Goal: Task Accomplishment & Management: Use online tool/utility

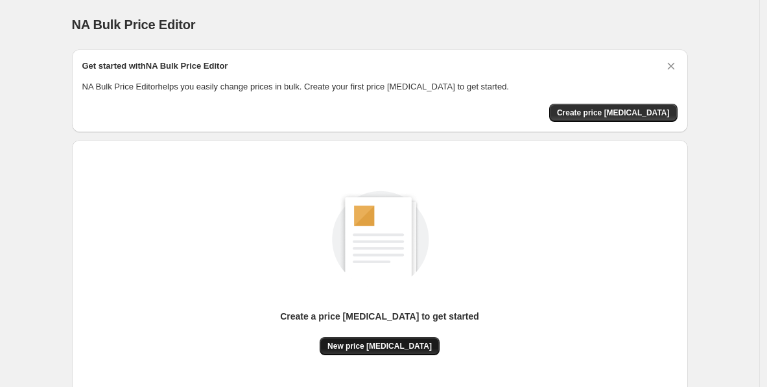
click at [376, 342] on span "New price [MEDICAL_DATA]" at bounding box center [380, 346] width 104 height 10
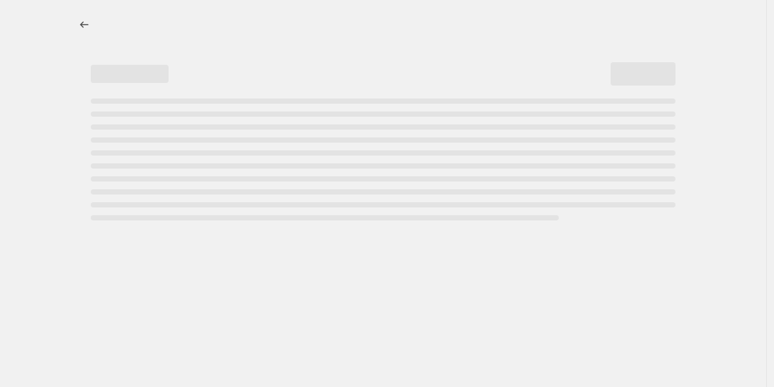
select select "percentage"
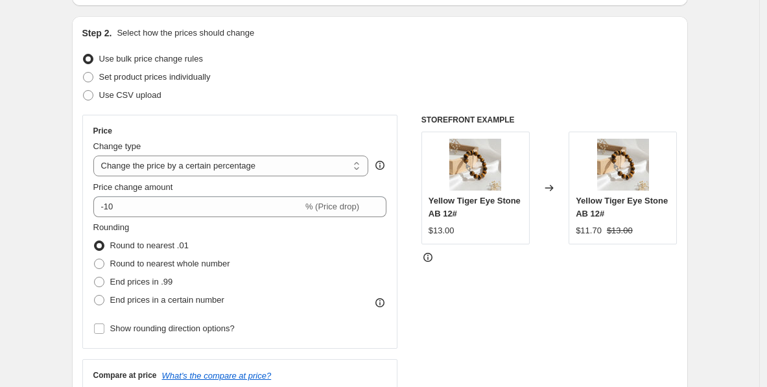
scroll to position [123, 0]
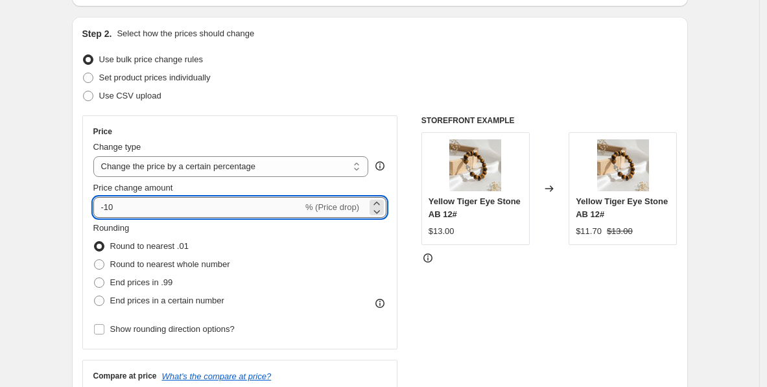
click at [163, 210] on input "-10" at bounding box center [197, 207] width 209 height 21
click at [113, 210] on input "-130" at bounding box center [197, 207] width 209 height 21
type input "-30"
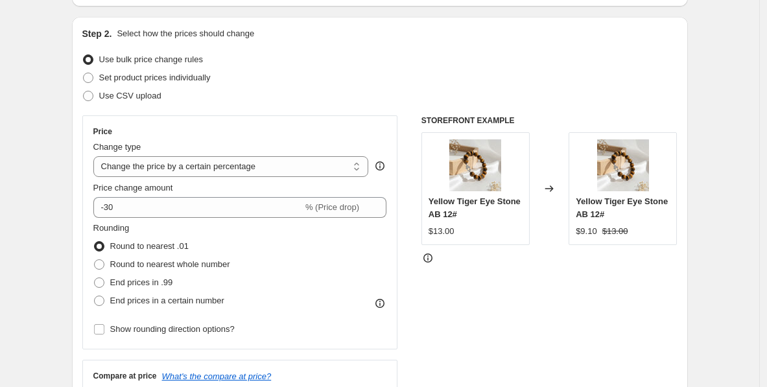
click at [445, 289] on div "STOREFRONT EXAMPLE Yellow Tiger Eye Stone AB 12# $13.00 Changed to Yellow Tiger…" at bounding box center [550, 274] width 256 height 318
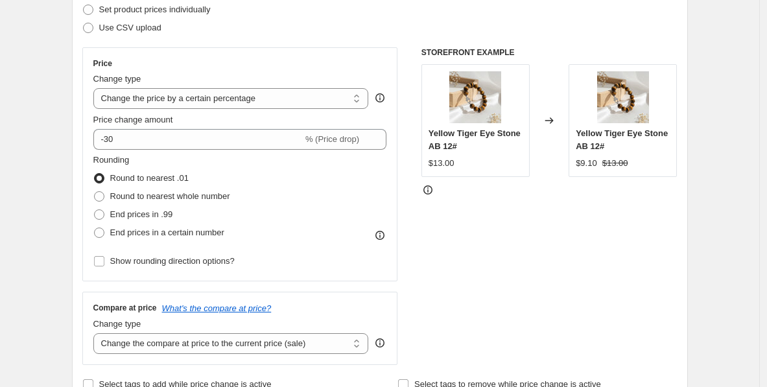
scroll to position [197, 0]
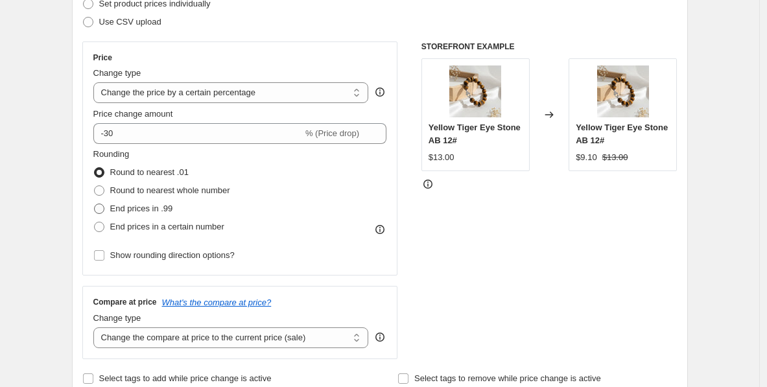
click at [157, 210] on span "End prices in .99" at bounding box center [141, 209] width 63 height 10
click at [95, 204] on input "End prices in .99" at bounding box center [94, 204] width 1 height 1
radio input "true"
drag, startPoint x: 267, startPoint y: 190, endPoint x: 114, endPoint y: 191, distance: 152.4
click at [114, 191] on div "Rounding Round to nearest .01 Round to nearest whole number End prices in .99 E…" at bounding box center [240, 192] width 294 height 88
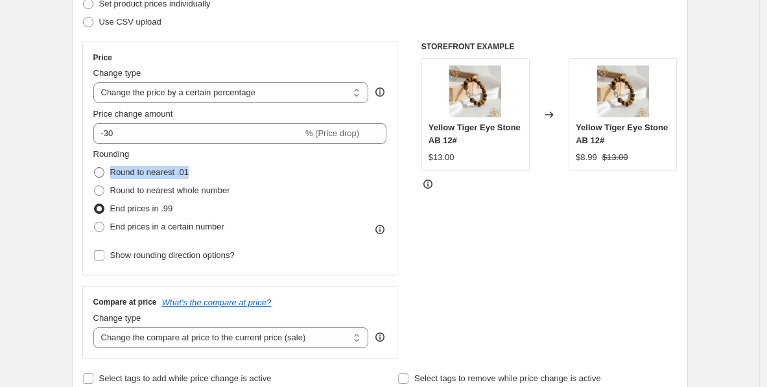
drag, startPoint x: 212, startPoint y: 168, endPoint x: 113, endPoint y: 171, distance: 99.3
click at [113, 171] on div "Round to nearest .01" at bounding box center [161, 172] width 137 height 18
drag, startPoint x: 261, startPoint y: 228, endPoint x: 109, endPoint y: 227, distance: 151.8
click at [108, 227] on div "Rounding Round to nearest .01 Round to nearest whole number End prices in .99 E…" at bounding box center [240, 192] width 294 height 88
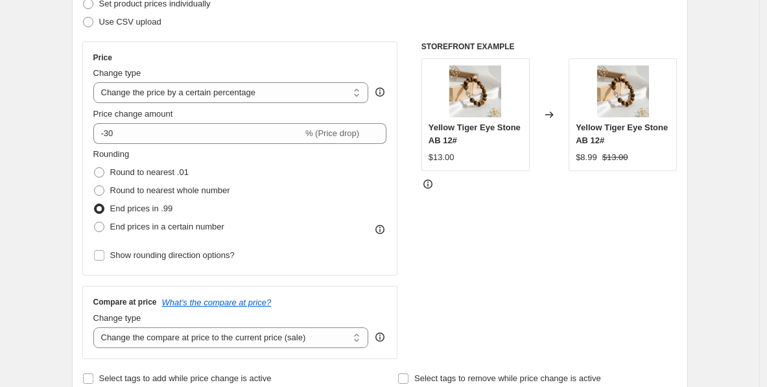
drag, startPoint x: 262, startPoint y: 258, endPoint x: 114, endPoint y: 255, distance: 147.9
click at [114, 255] on div "Rounding Round to nearest .01 Round to nearest whole number End prices in .99 E…" at bounding box center [240, 206] width 294 height 117
drag, startPoint x: 472, startPoint y: 294, endPoint x: 455, endPoint y: 280, distance: 21.2
click at [472, 294] on div "STOREFRONT EXAMPLE Yellow Tiger Eye Stone AB 12# $13.00 Changed to Yellow Tiger…" at bounding box center [550, 201] width 256 height 318
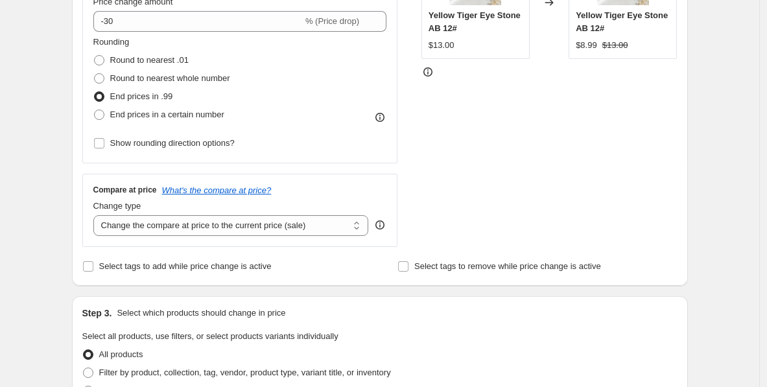
scroll to position [331, 0]
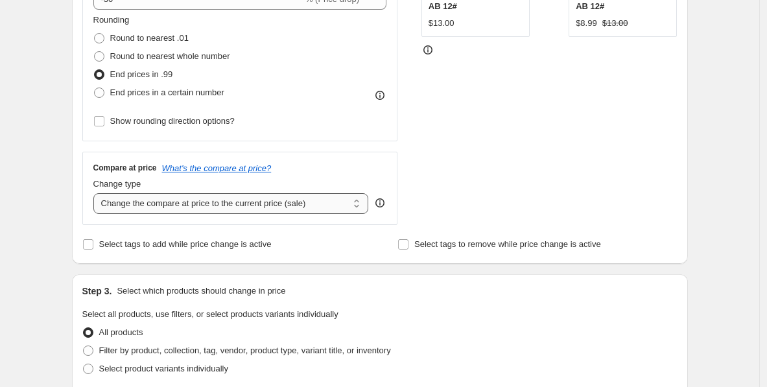
click at [283, 205] on select "Change the compare at price to the current price (sale) Change the compare at p…" at bounding box center [231, 203] width 276 height 21
click at [152, 213] on select "Change the compare at price to the current price (sale) Change the compare at p…" at bounding box center [231, 203] width 276 height 21
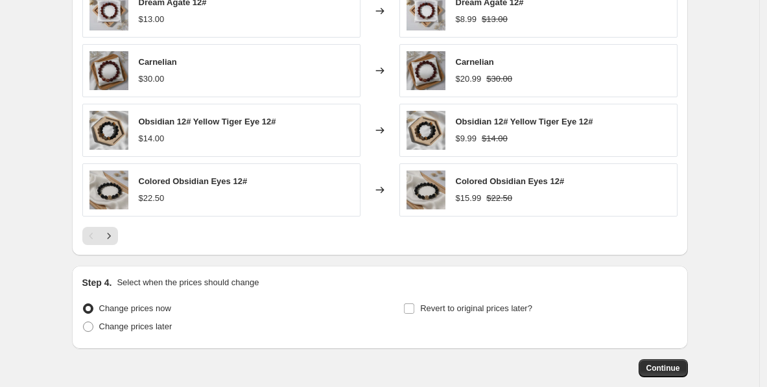
scroll to position [841, 0]
click at [106, 239] on icon "Next" at bounding box center [108, 235] width 13 height 13
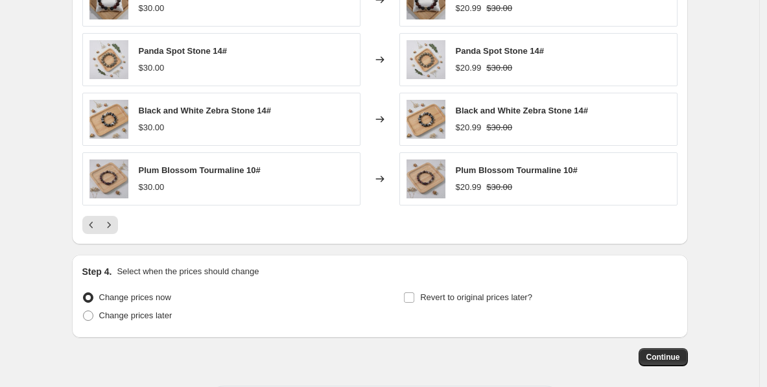
scroll to position [850, 0]
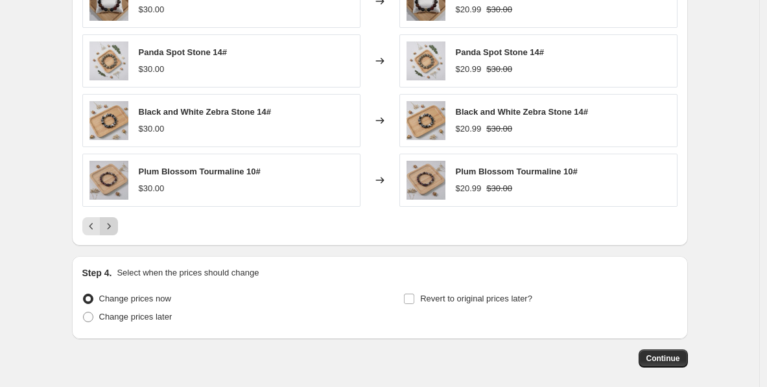
click at [115, 225] on icon "Next" at bounding box center [108, 226] width 13 height 13
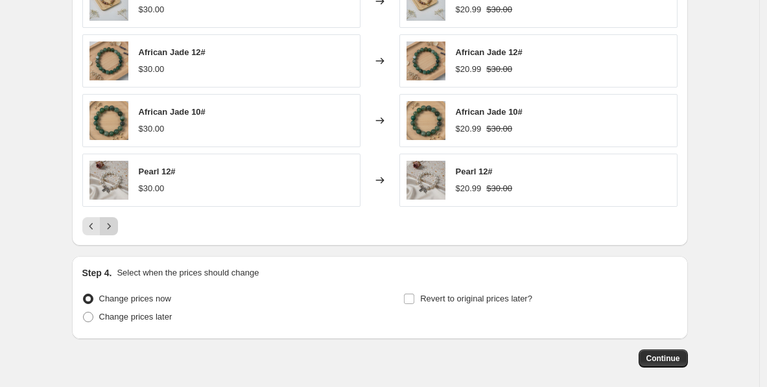
click at [115, 225] on icon "Next" at bounding box center [108, 226] width 13 height 13
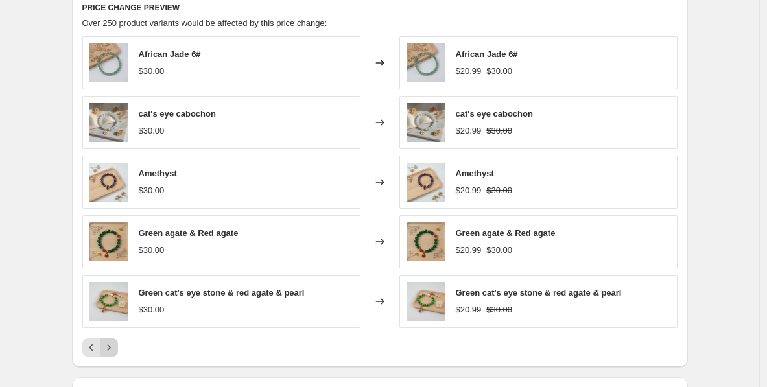
scroll to position [719, 0]
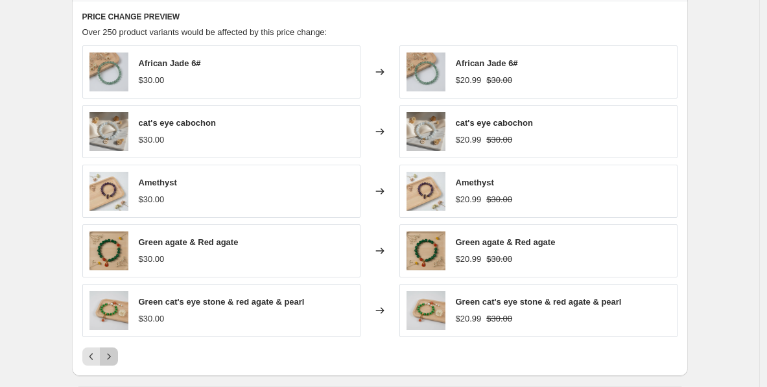
click at [118, 353] on button "Next" at bounding box center [109, 357] width 18 height 18
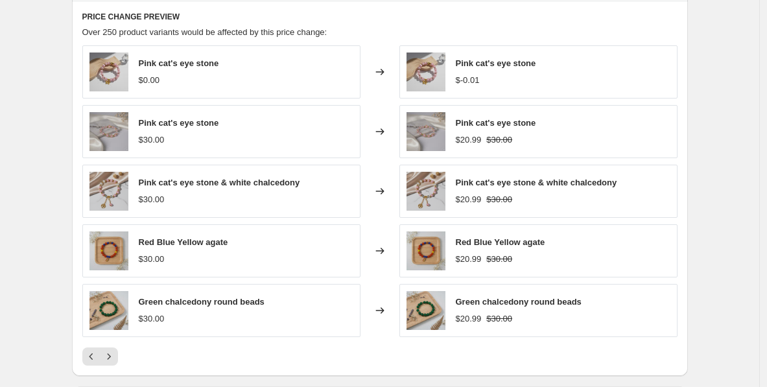
scroll to position [811, 0]
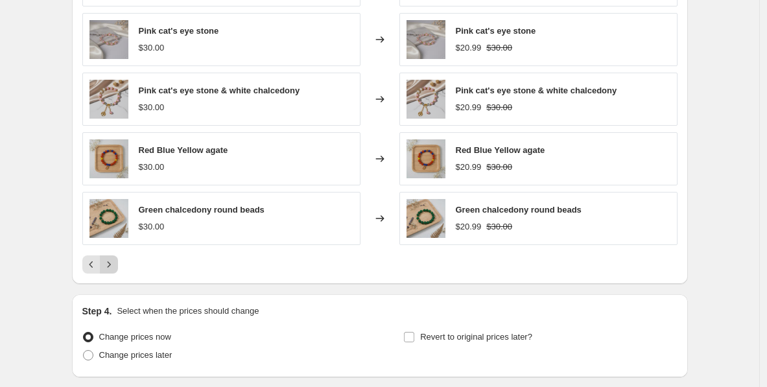
click at [108, 265] on icon "Next" at bounding box center [108, 264] width 13 height 13
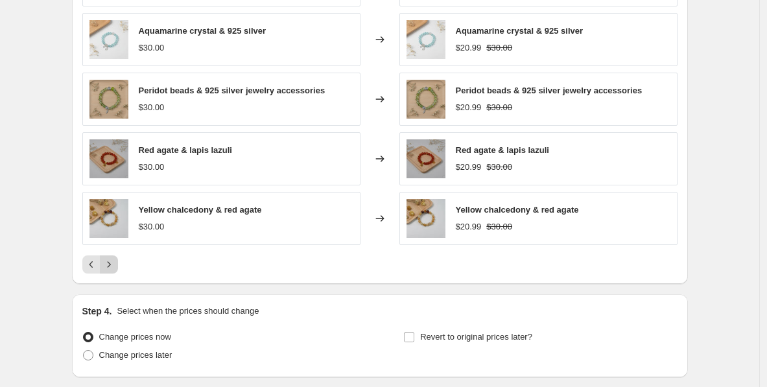
click at [114, 265] on icon "Next" at bounding box center [108, 264] width 13 height 13
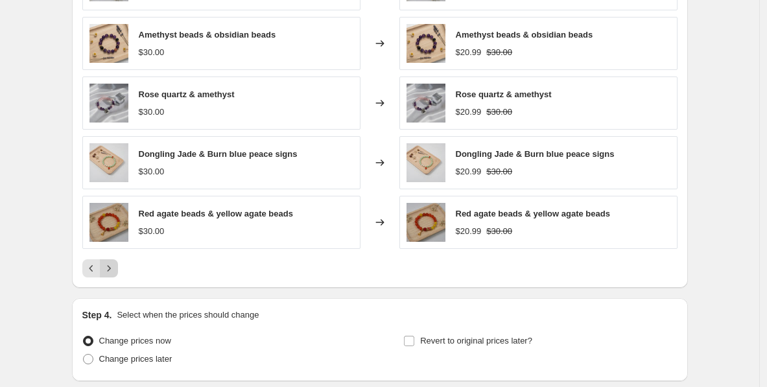
click at [114, 265] on icon "Next" at bounding box center [108, 268] width 13 height 13
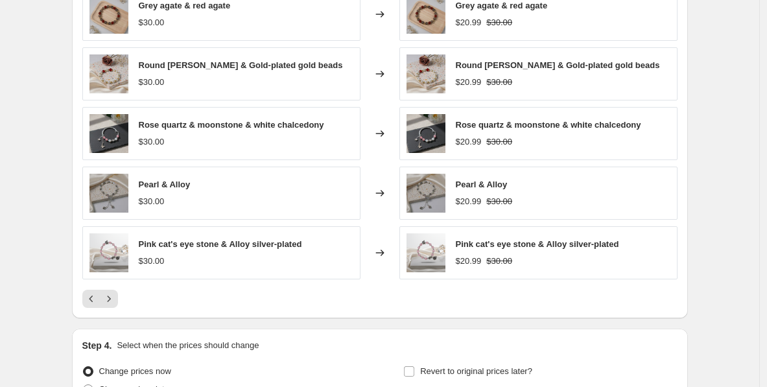
scroll to position [813, 0]
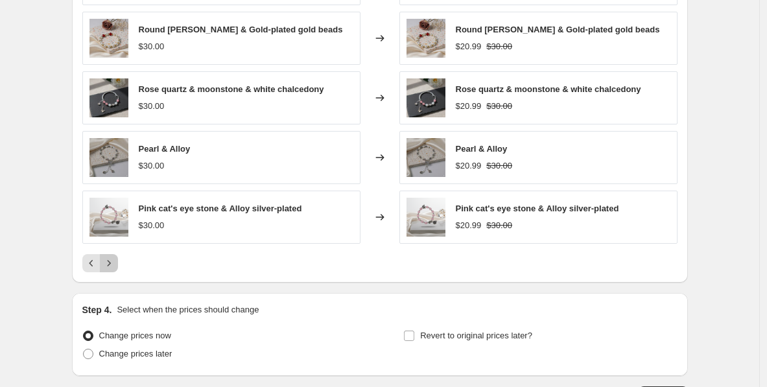
click at [115, 258] on icon "Next" at bounding box center [108, 263] width 13 height 13
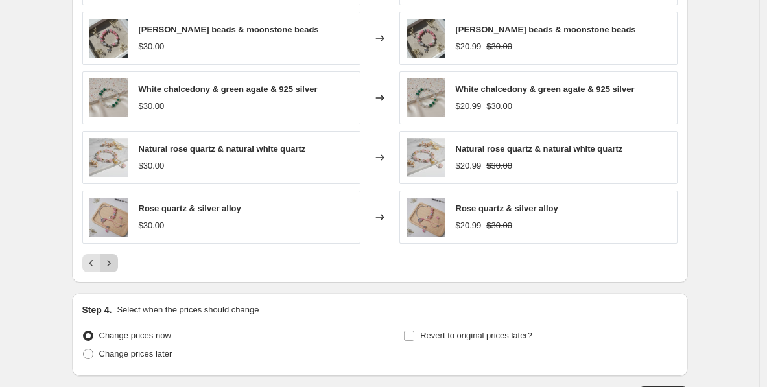
click at [115, 258] on icon "Next" at bounding box center [108, 263] width 13 height 13
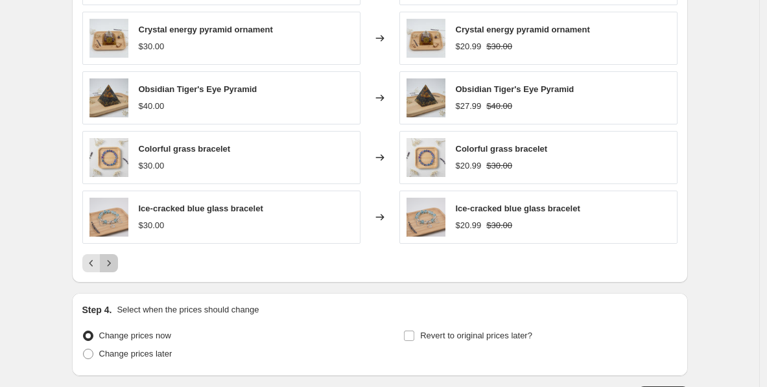
click at [115, 258] on icon "Next" at bounding box center [108, 263] width 13 height 13
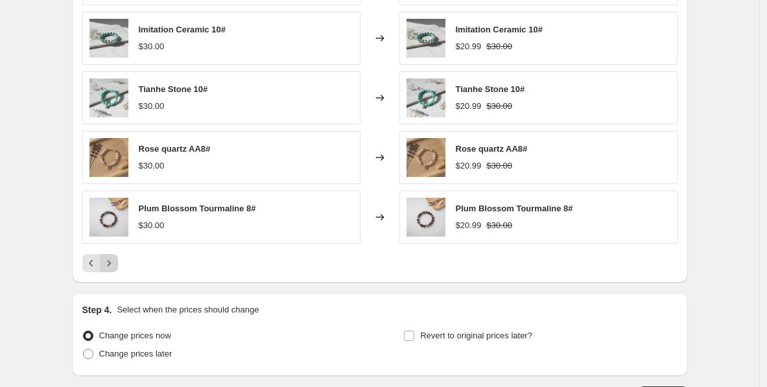
click at [115, 258] on icon "Next" at bounding box center [108, 263] width 13 height 13
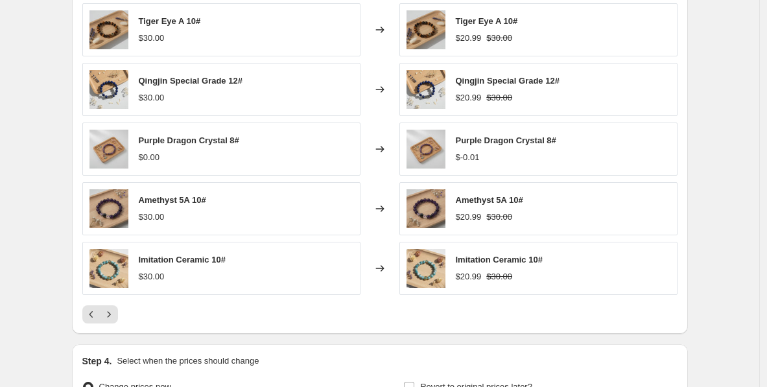
scroll to position [754, 0]
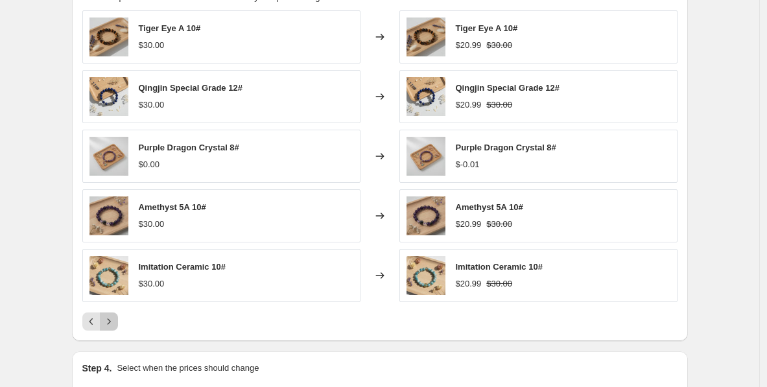
click at [112, 326] on icon "Next" at bounding box center [108, 321] width 13 height 13
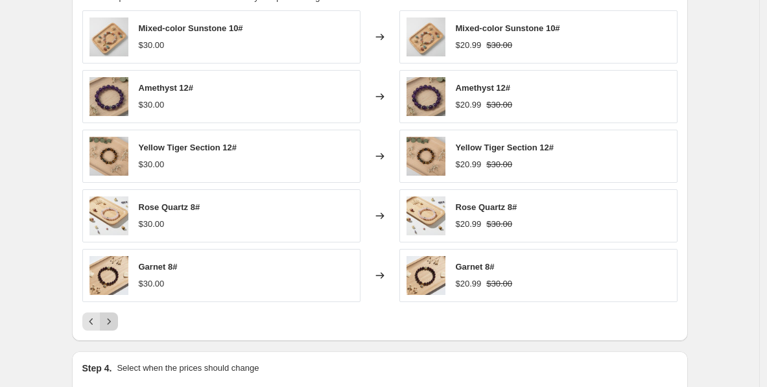
click at [113, 326] on icon "Next" at bounding box center [108, 321] width 13 height 13
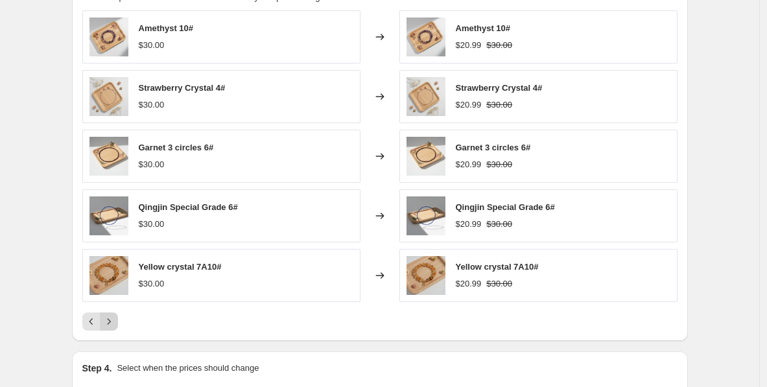
click at [114, 326] on icon "Next" at bounding box center [108, 321] width 13 height 13
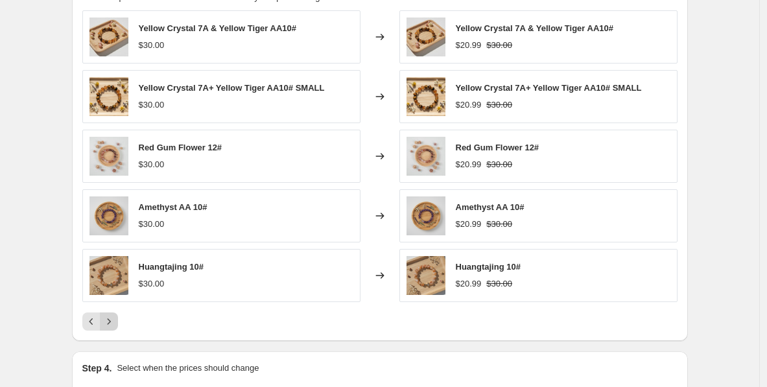
click at [114, 326] on icon "Next" at bounding box center [108, 321] width 13 height 13
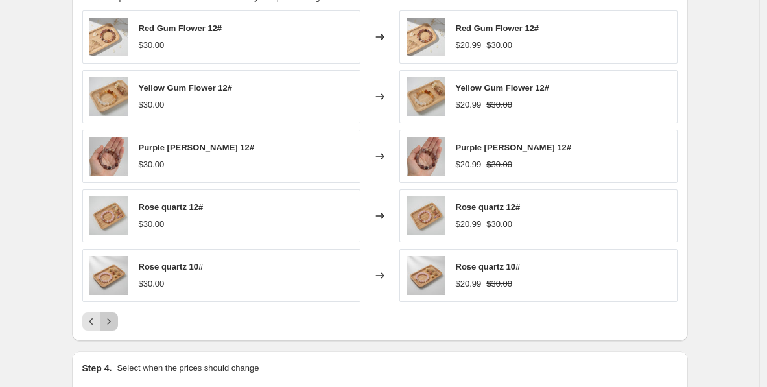
click at [114, 326] on icon "Next" at bounding box center [108, 321] width 13 height 13
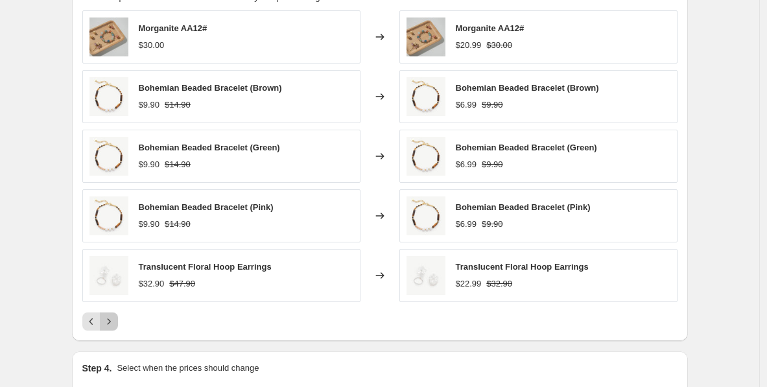
click at [114, 326] on icon "Next" at bounding box center [108, 321] width 13 height 13
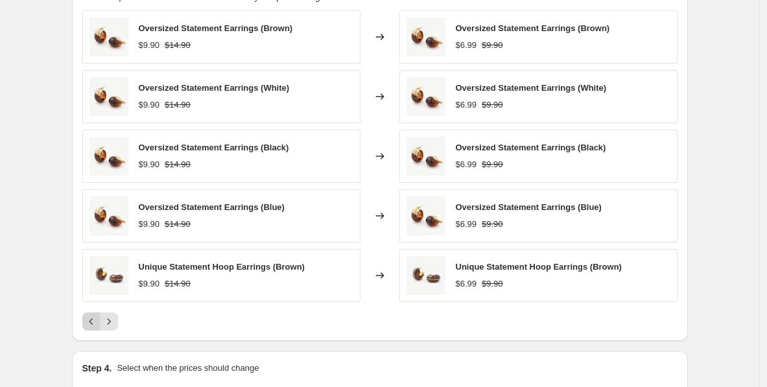
click at [95, 320] on icon "Previous" at bounding box center [91, 321] width 13 height 13
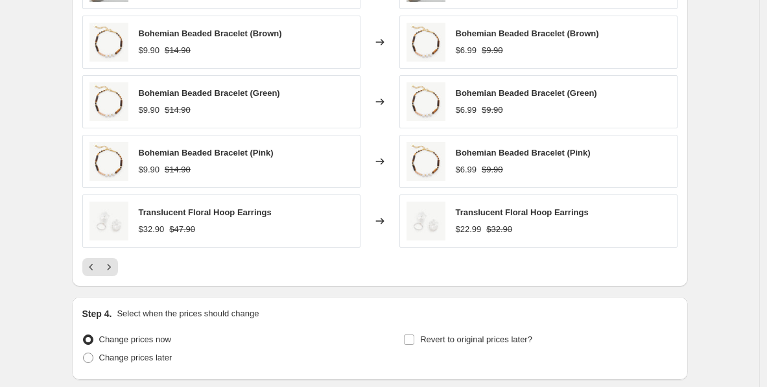
scroll to position [810, 0]
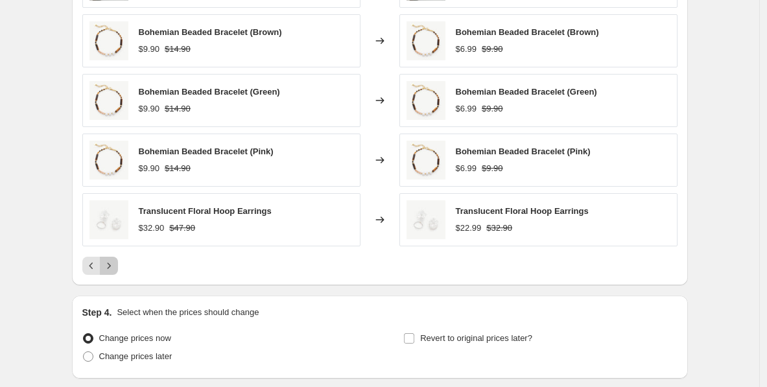
click at [113, 265] on icon "Next" at bounding box center [108, 265] width 13 height 13
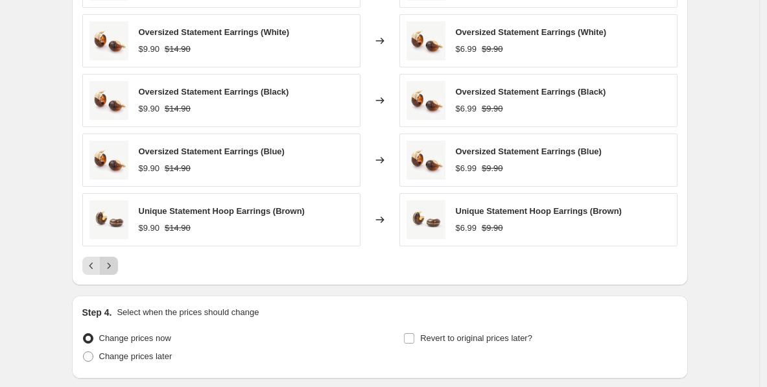
click at [115, 267] on icon "Next" at bounding box center [108, 265] width 13 height 13
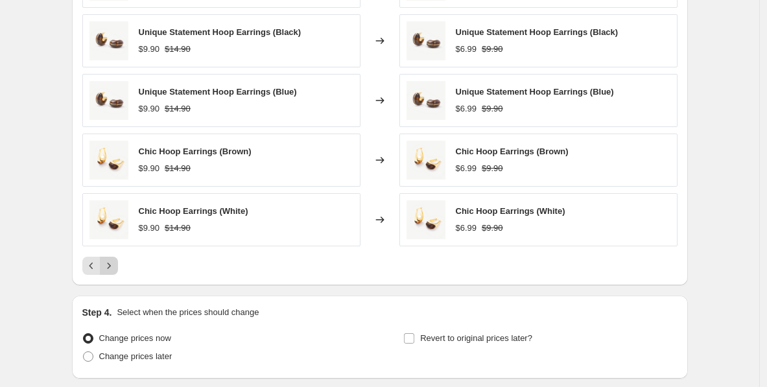
click at [115, 267] on icon "Next" at bounding box center [108, 265] width 13 height 13
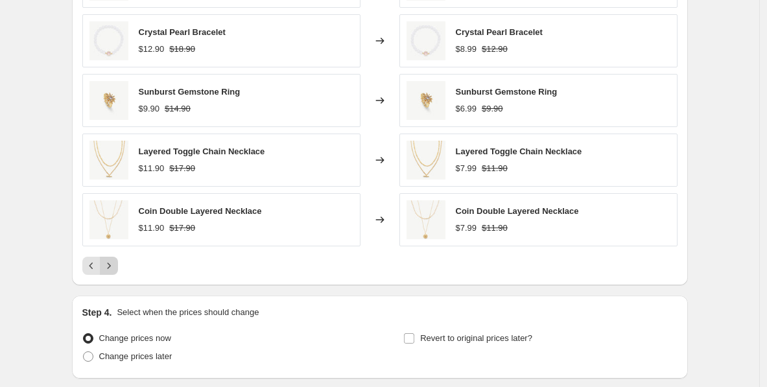
click at [115, 267] on icon "Next" at bounding box center [108, 265] width 13 height 13
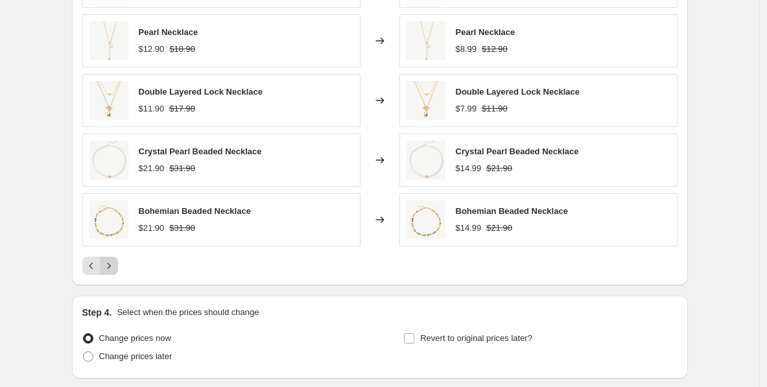
click at [115, 267] on icon "Next" at bounding box center [108, 265] width 13 height 13
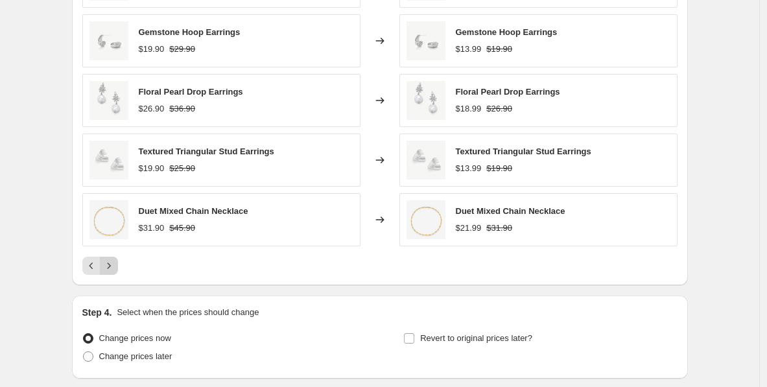
click at [115, 267] on icon "Next" at bounding box center [108, 265] width 13 height 13
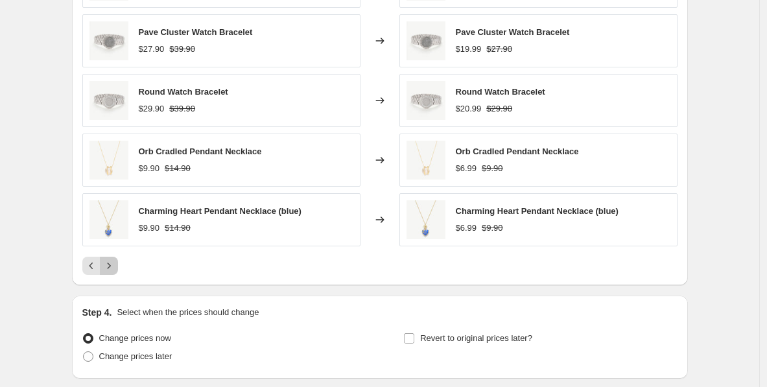
click at [115, 267] on icon "Next" at bounding box center [108, 265] width 13 height 13
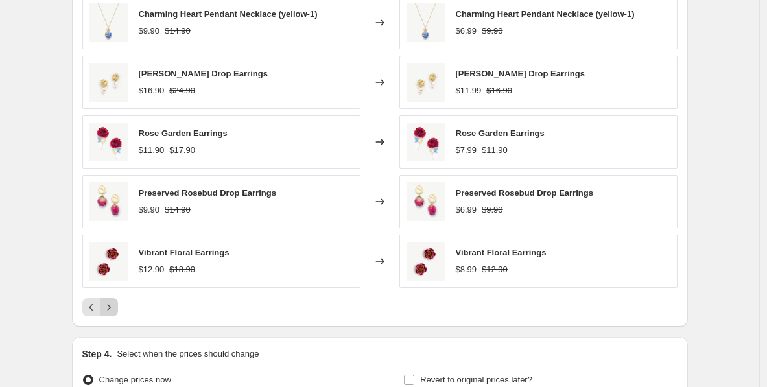
scroll to position [784, 0]
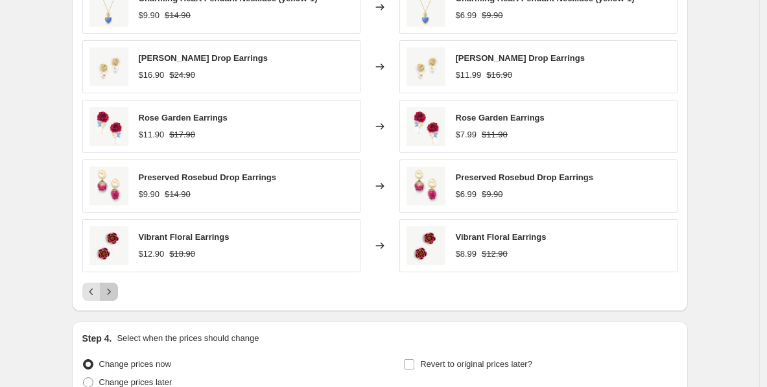
click at [113, 294] on icon "Next" at bounding box center [108, 291] width 13 height 13
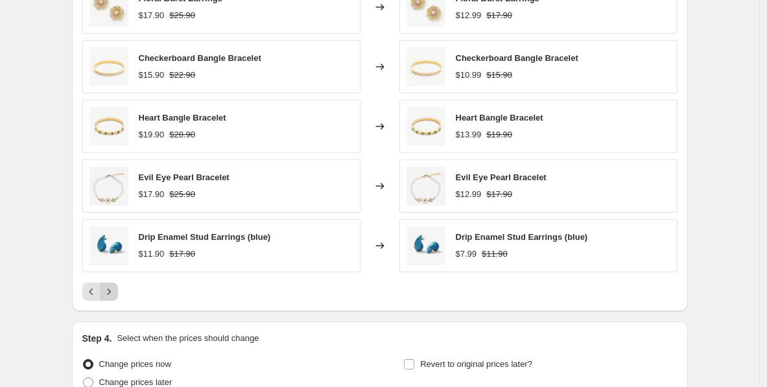
click at [113, 294] on icon "Next" at bounding box center [108, 291] width 13 height 13
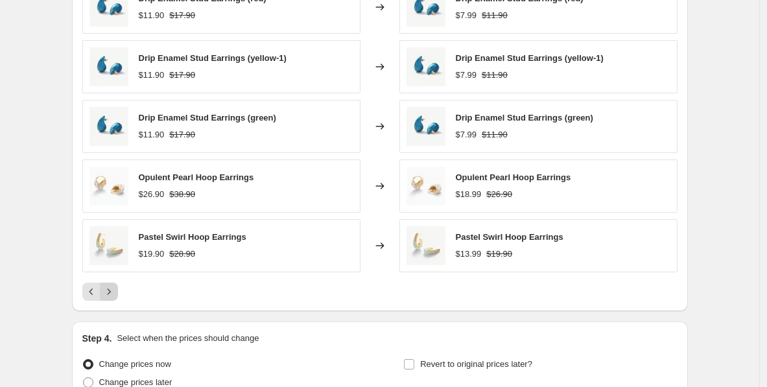
click at [115, 295] on icon "Next" at bounding box center [108, 291] width 13 height 13
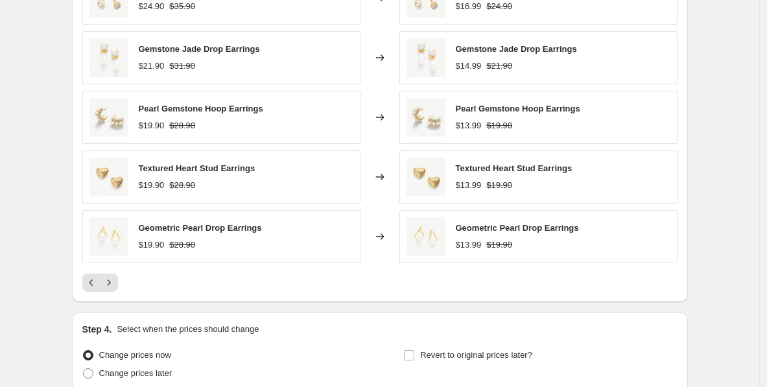
scroll to position [815, 0]
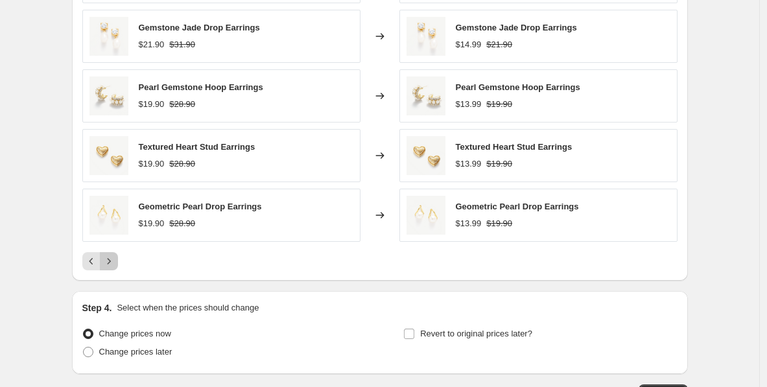
click at [113, 261] on icon "Next" at bounding box center [108, 261] width 13 height 13
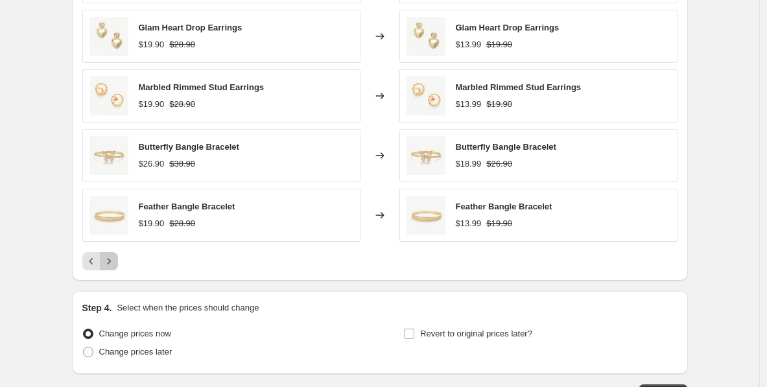
click at [115, 262] on icon "Next" at bounding box center [108, 261] width 13 height 13
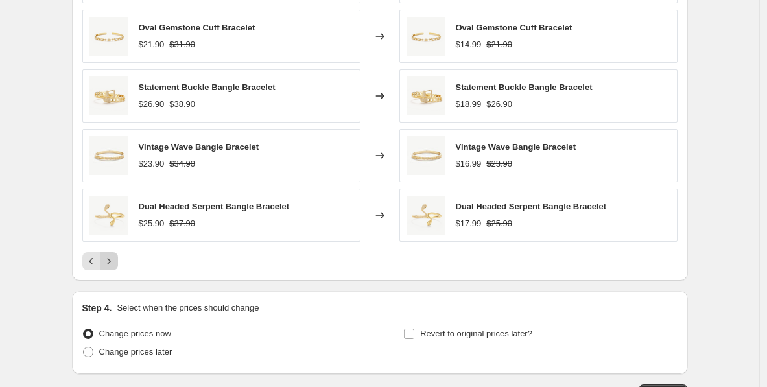
click at [115, 262] on icon "Next" at bounding box center [108, 261] width 13 height 13
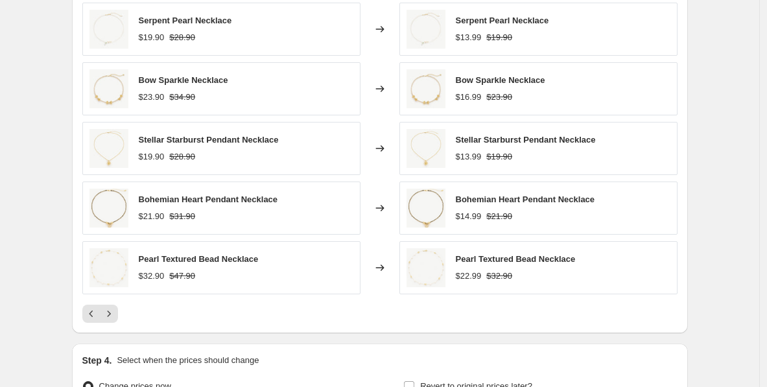
scroll to position [761, 0]
click at [115, 314] on icon "Next" at bounding box center [108, 314] width 13 height 13
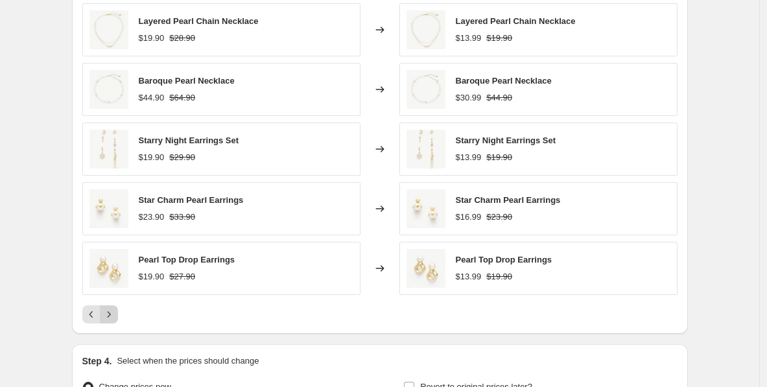
click at [115, 314] on icon "Next" at bounding box center [108, 314] width 13 height 13
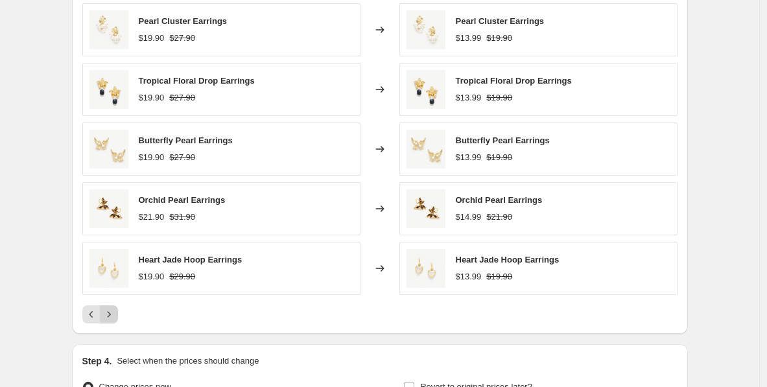
click at [115, 314] on icon "Next" at bounding box center [108, 314] width 13 height 13
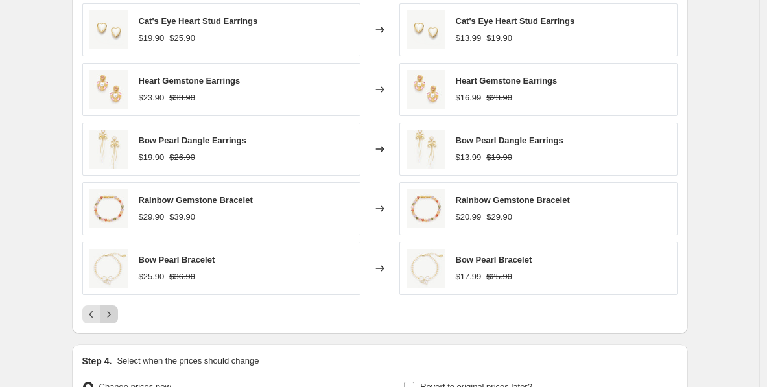
click at [115, 314] on icon "Next" at bounding box center [108, 314] width 13 height 13
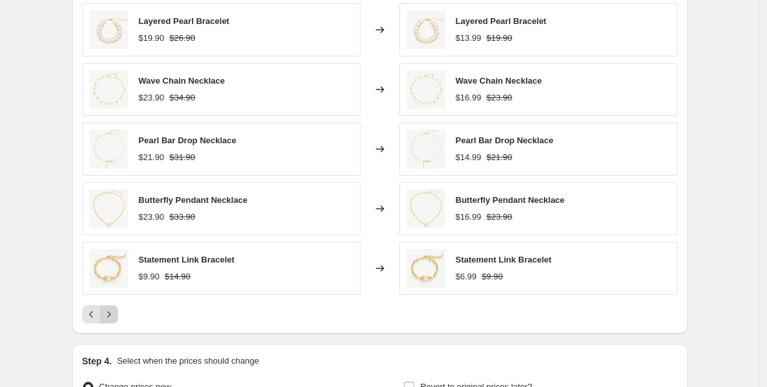
click at [115, 314] on icon "Next" at bounding box center [108, 314] width 13 height 13
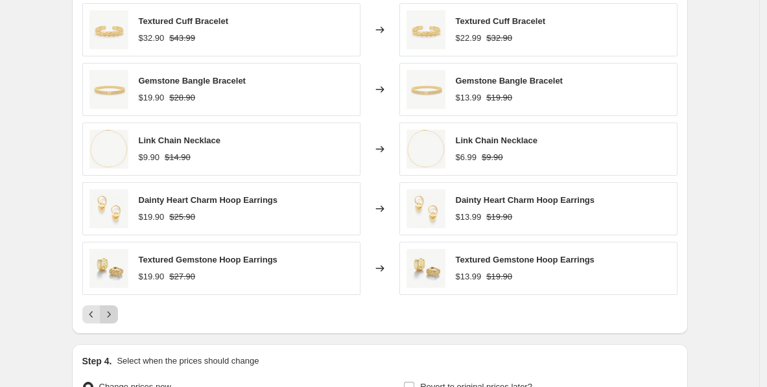
click at [115, 314] on icon "Next" at bounding box center [108, 314] width 13 height 13
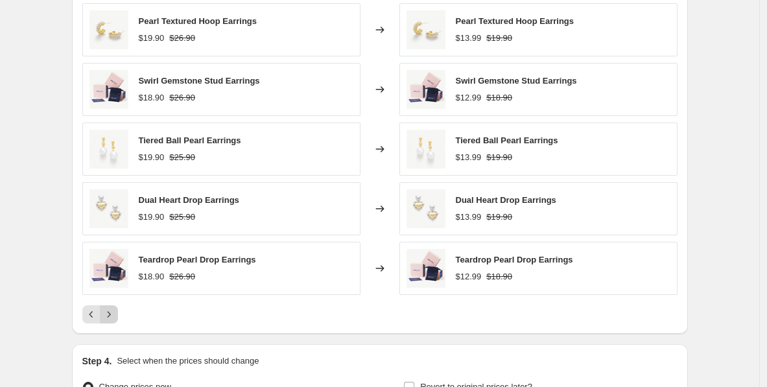
click at [115, 314] on icon "Next" at bounding box center [108, 314] width 13 height 13
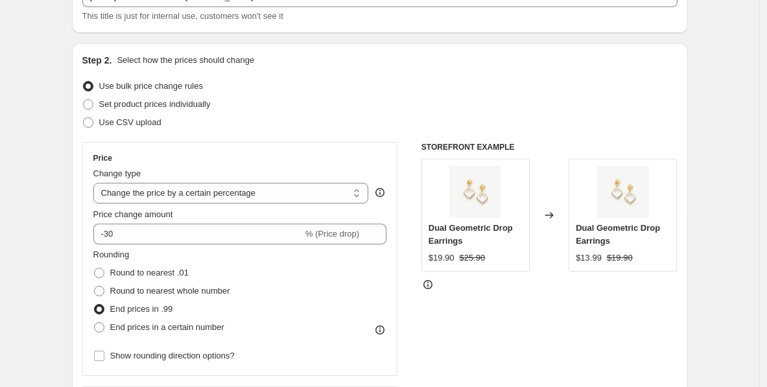
scroll to position [88, 0]
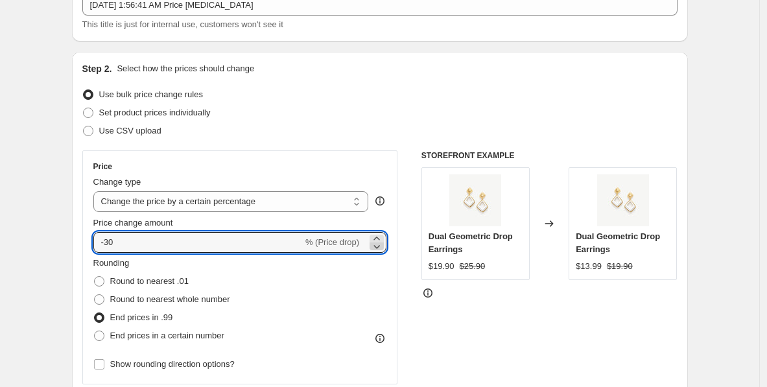
click at [377, 241] on icon at bounding box center [376, 246] width 13 height 13
click at [381, 254] on div "Price Change type Change the price to a certain amount Change the price by a ce…" at bounding box center [240, 267] width 294 height 212
click at [381, 250] on icon at bounding box center [376, 246] width 13 height 13
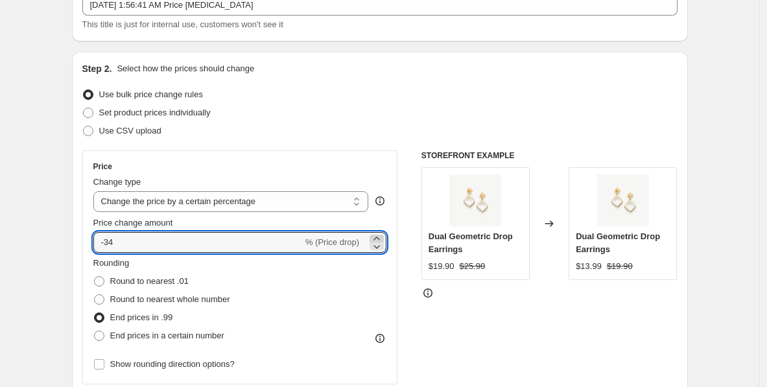
click at [383, 238] on icon at bounding box center [376, 238] width 13 height 13
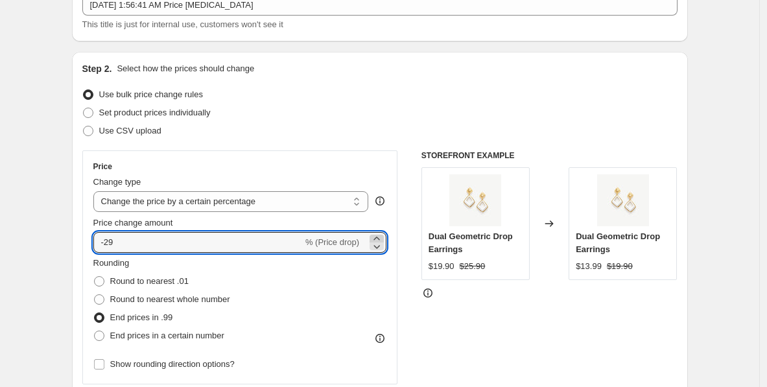
click at [383, 238] on icon at bounding box center [376, 238] width 13 height 13
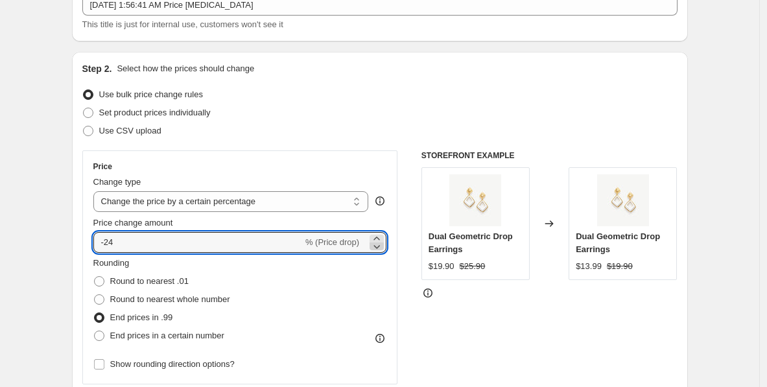
click at [381, 248] on icon at bounding box center [376, 246] width 13 height 13
type input "-25"
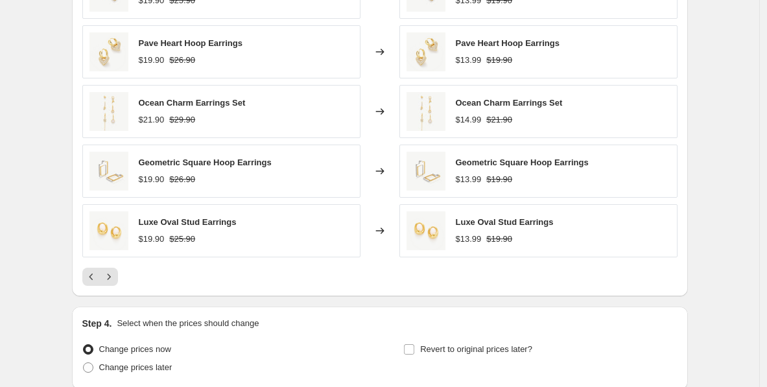
scroll to position [800, 0]
click at [112, 277] on icon "Next" at bounding box center [108, 275] width 13 height 13
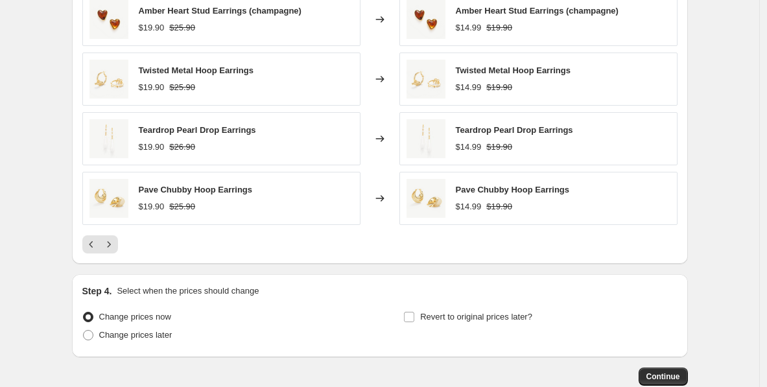
scroll to position [830, 0]
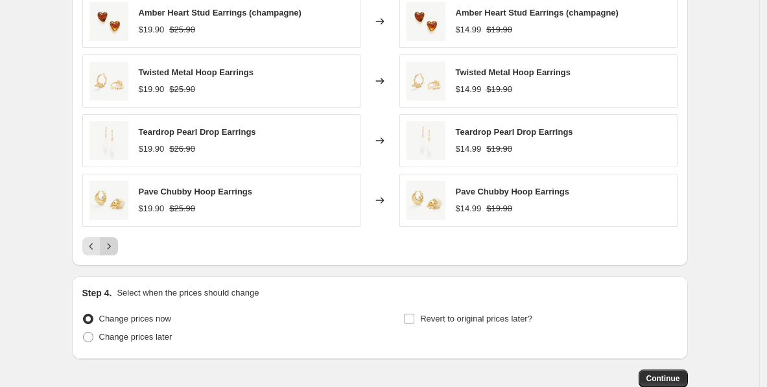
click at [115, 252] on icon "Next" at bounding box center [108, 246] width 13 height 13
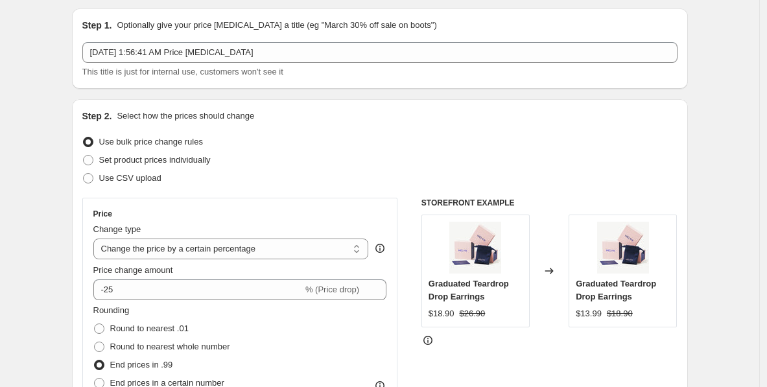
scroll to position [909, 0]
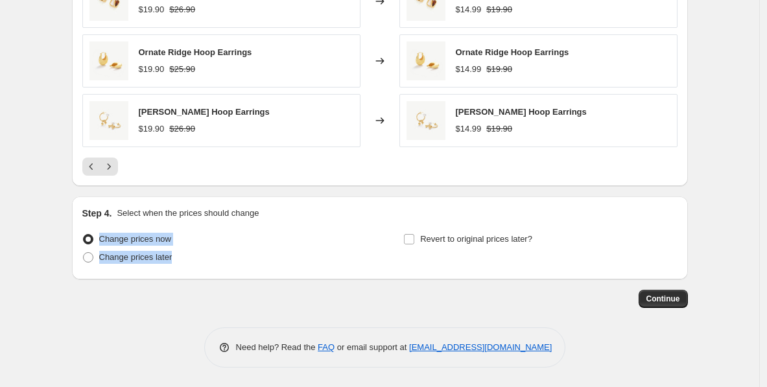
drag, startPoint x: 209, startPoint y: 255, endPoint x: 103, endPoint y: 241, distance: 107.3
click at [103, 241] on ul "Change prices now Change prices later" at bounding box center [219, 248] width 274 height 36
click at [278, 291] on div "Continue" at bounding box center [380, 299] width 616 height 18
click at [680, 300] on span "Continue" at bounding box center [664, 299] width 34 height 10
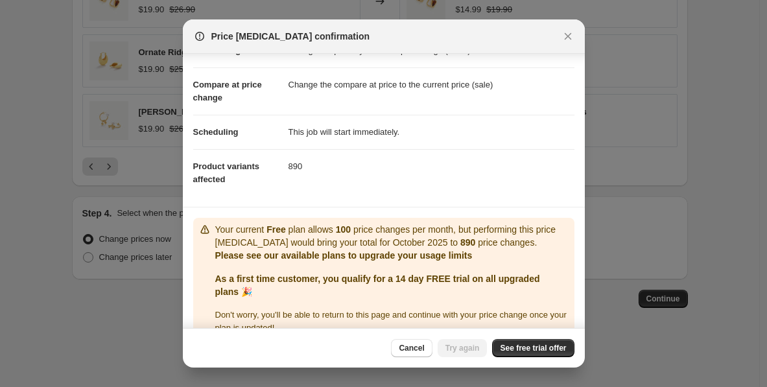
scroll to position [66, 0]
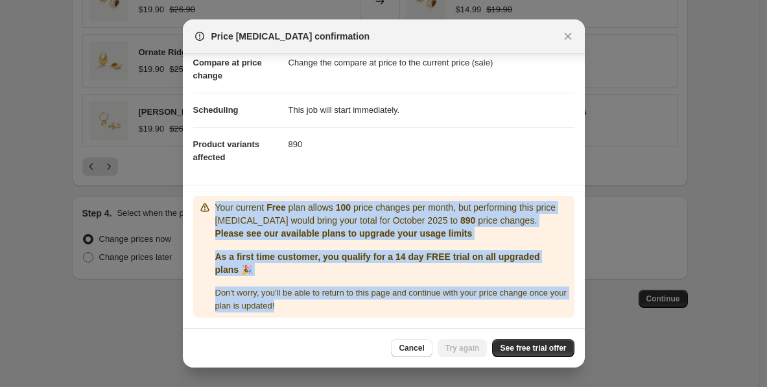
drag, startPoint x: 337, startPoint y: 306, endPoint x: 213, endPoint y: 206, distance: 159.5
click at [213, 206] on div "Your current Free plan allows 100 price changes per month, but performing this …" at bounding box center [383, 257] width 371 height 112
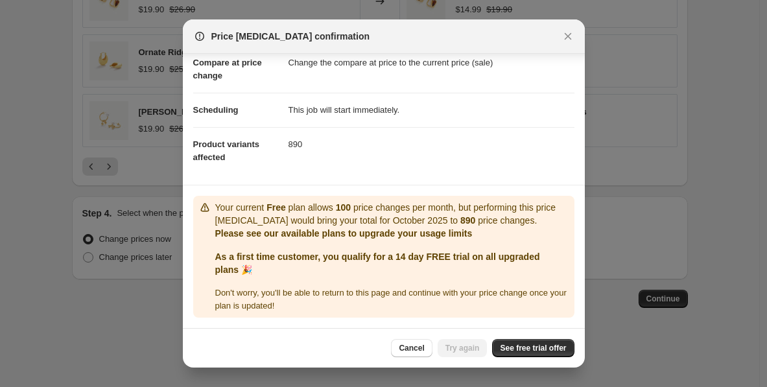
click at [514, 168] on dl "Price change Change the price by a certain percentage (-25%) Compare at price c…" at bounding box center [383, 93] width 381 height 163
click at [526, 352] on span "See free trial offer" at bounding box center [533, 348] width 66 height 10
click at [567, 37] on icon "Close" at bounding box center [567, 36] width 7 height 7
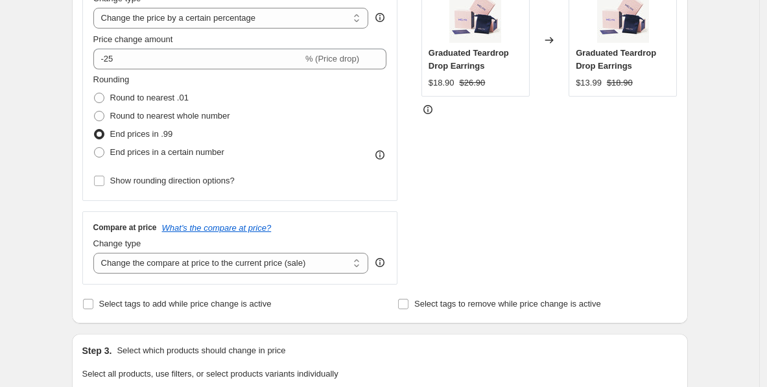
scroll to position [0, 0]
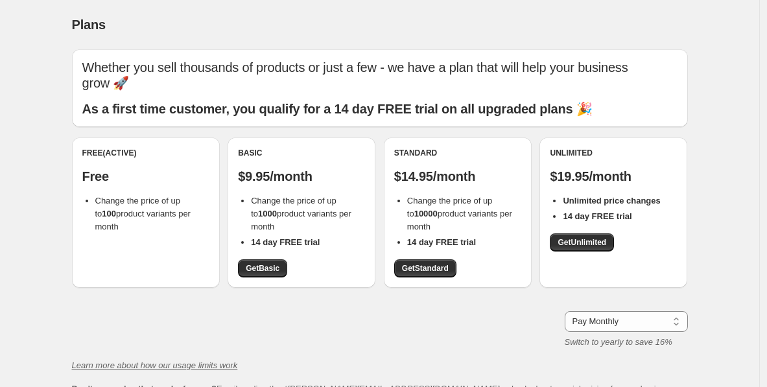
click at [151, 206] on li "Change the price of up to 100 product variants per month" at bounding box center [152, 214] width 114 height 39
